Goal: Task Accomplishment & Management: Complete application form

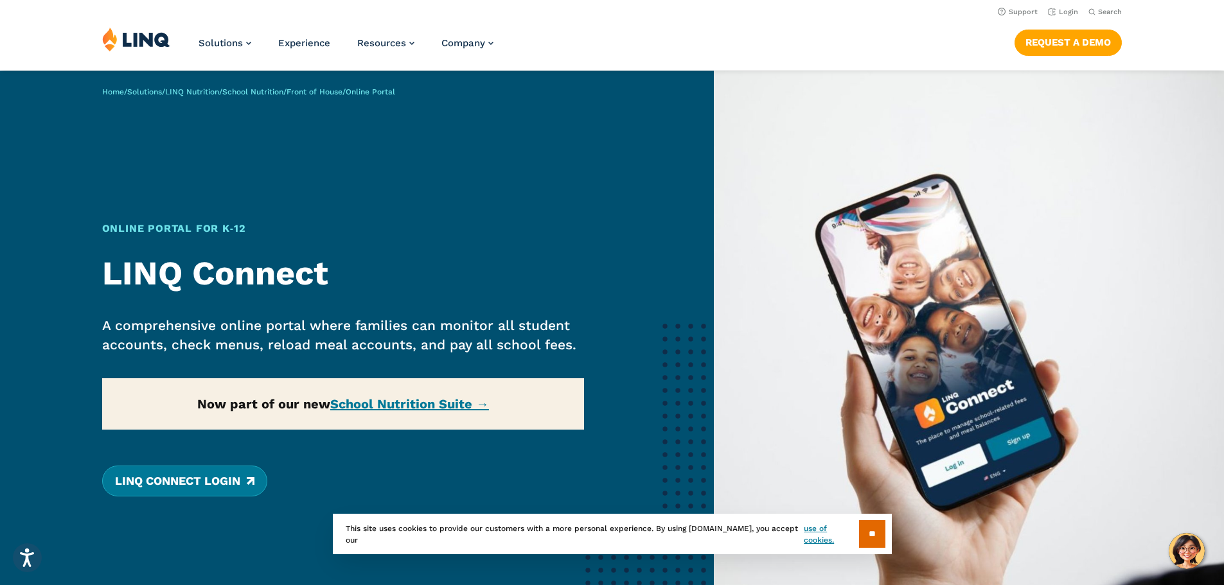
click at [200, 481] on link "LINQ Connect Login" at bounding box center [184, 481] width 165 height 31
click at [431, 405] on div "Home / Solutions / LINQ Nutrition / School Nutrition / Front of House / Online …" at bounding box center [357, 364] width 714 height 587
click at [882, 532] on input "**" at bounding box center [872, 534] width 26 height 28
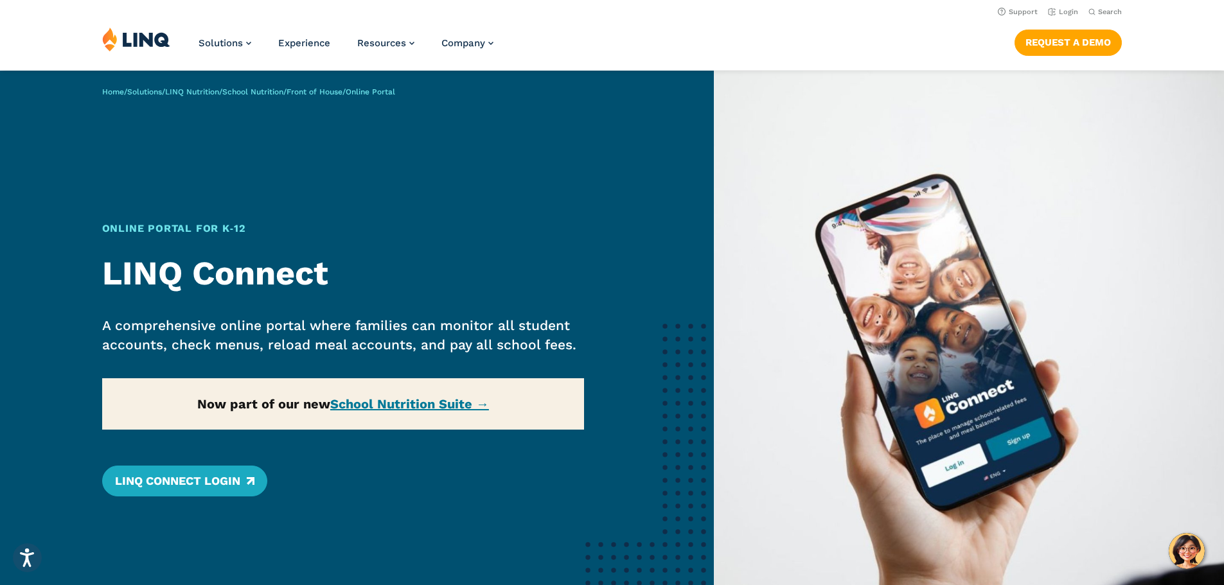
click at [406, 397] on div "Home / Solutions / LINQ Nutrition / School Nutrition / Front of House / Online …" at bounding box center [357, 364] width 714 height 587
click at [401, 404] on div "Home / Solutions / LINQ Nutrition / School Nutrition / Front of House / Online …" at bounding box center [357, 364] width 714 height 587
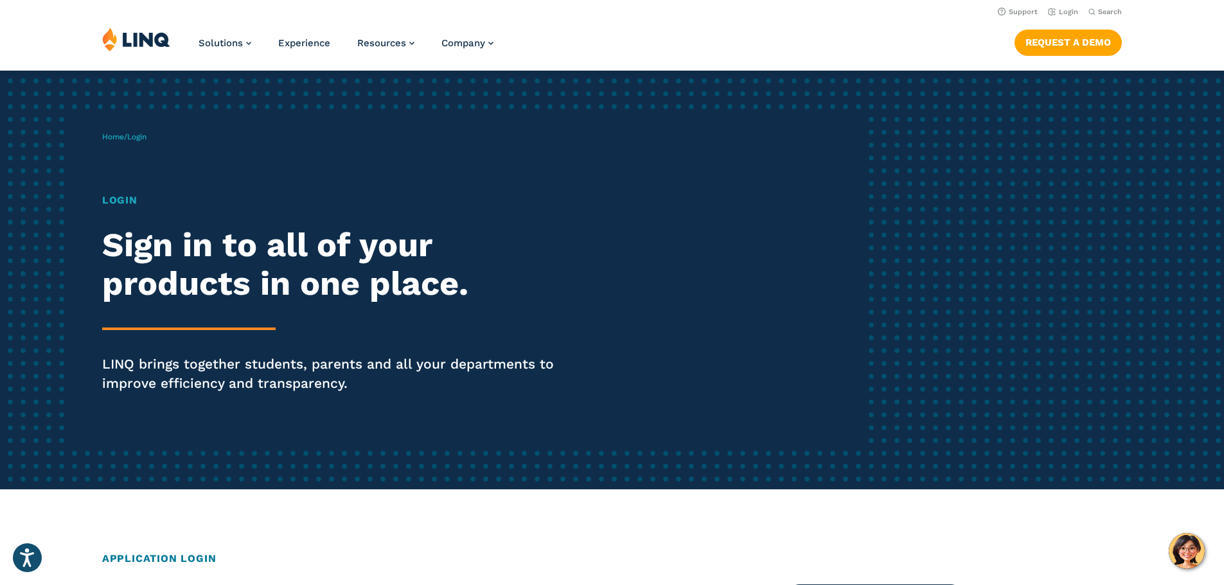
click at [110, 199] on h1 "Login" at bounding box center [338, 200] width 472 height 15
click at [222, 271] on h2 "Sign in to all of your products in one place." at bounding box center [338, 264] width 472 height 77
click at [179, 558] on h2 "Application Login" at bounding box center [612, 558] width 1020 height 15
click at [1056, 46] on link "Request a Demo" at bounding box center [1067, 43] width 107 height 26
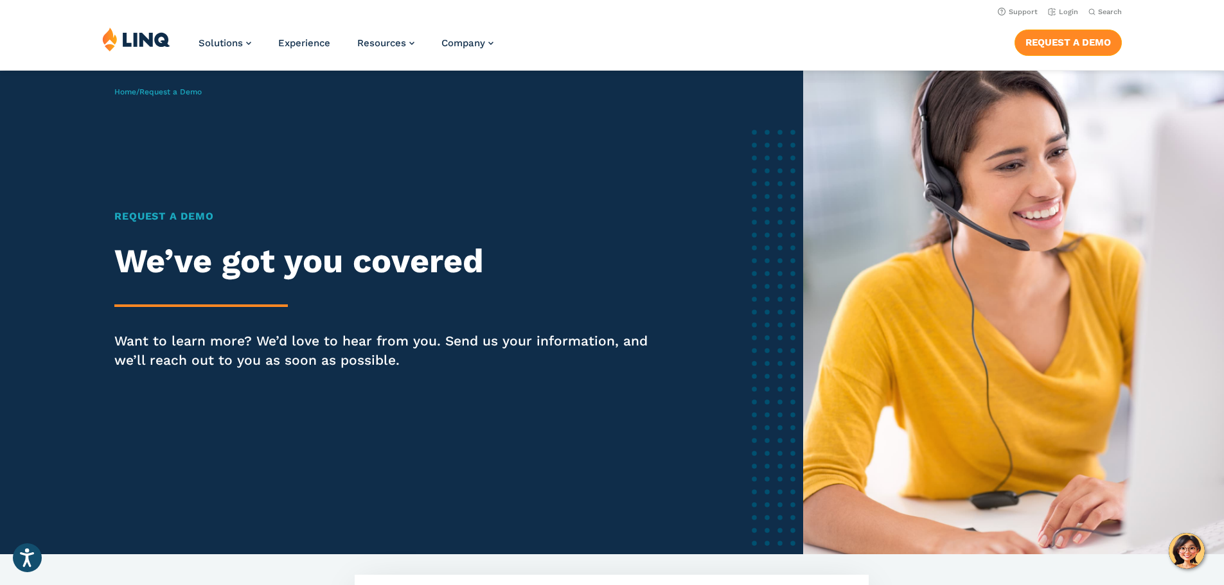
click at [1091, 40] on link "Request a Demo" at bounding box center [1067, 43] width 107 height 26
click at [240, 298] on div "Request a Demo We’ve got you covered Want to learn more? We’d love to hear from…" at bounding box center [385, 308] width 542 height 198
click at [305, 15] on nav "Support Login Search Search for:" at bounding box center [612, 11] width 1224 height 14
